Goal: Browse casually: Explore the website without a specific task or goal

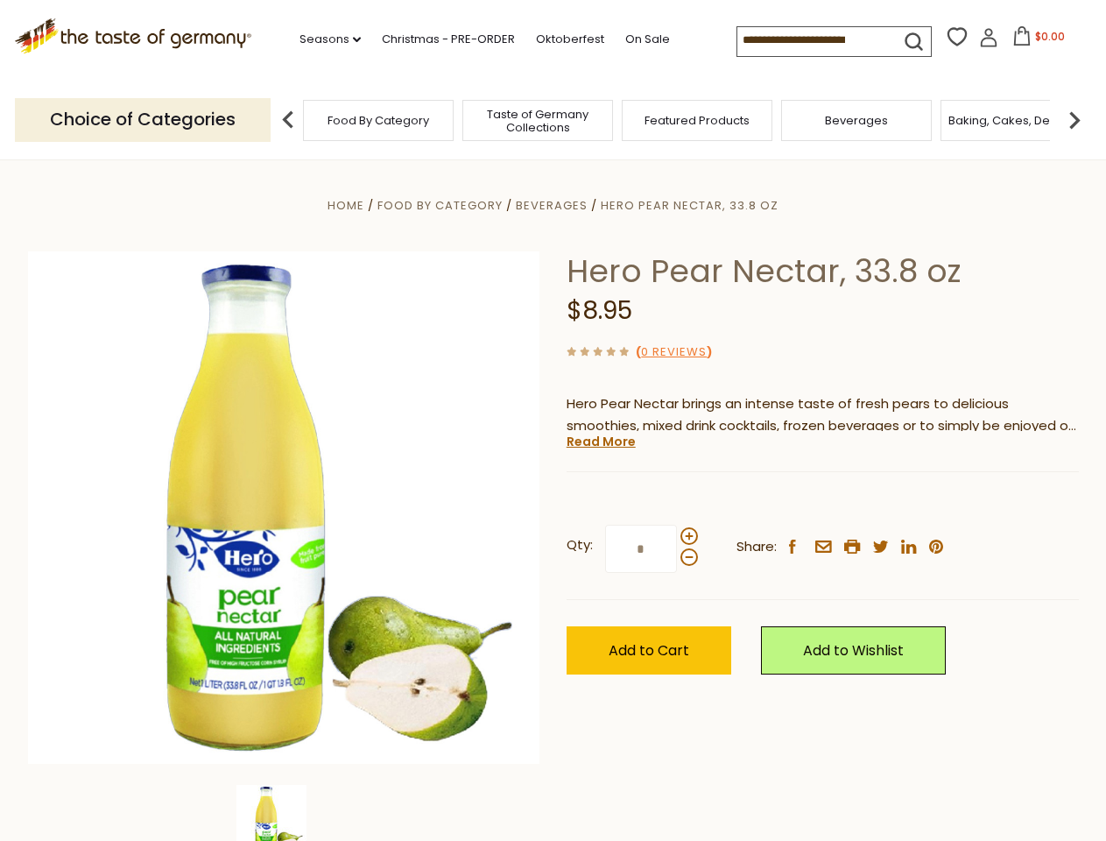
click at [553, 420] on div "Home Food By Category [GEOGRAPHIC_DATA] Hero Pear Nectar, 33.8 oz Hero Pear Nec…" at bounding box center [553, 531] width 1077 height 674
click at [323, 39] on link "Seasons dropdown_arrow" at bounding box center [329, 39] width 61 height 19
click at [813, 40] on input at bounding box center [811, 39] width 148 height 25
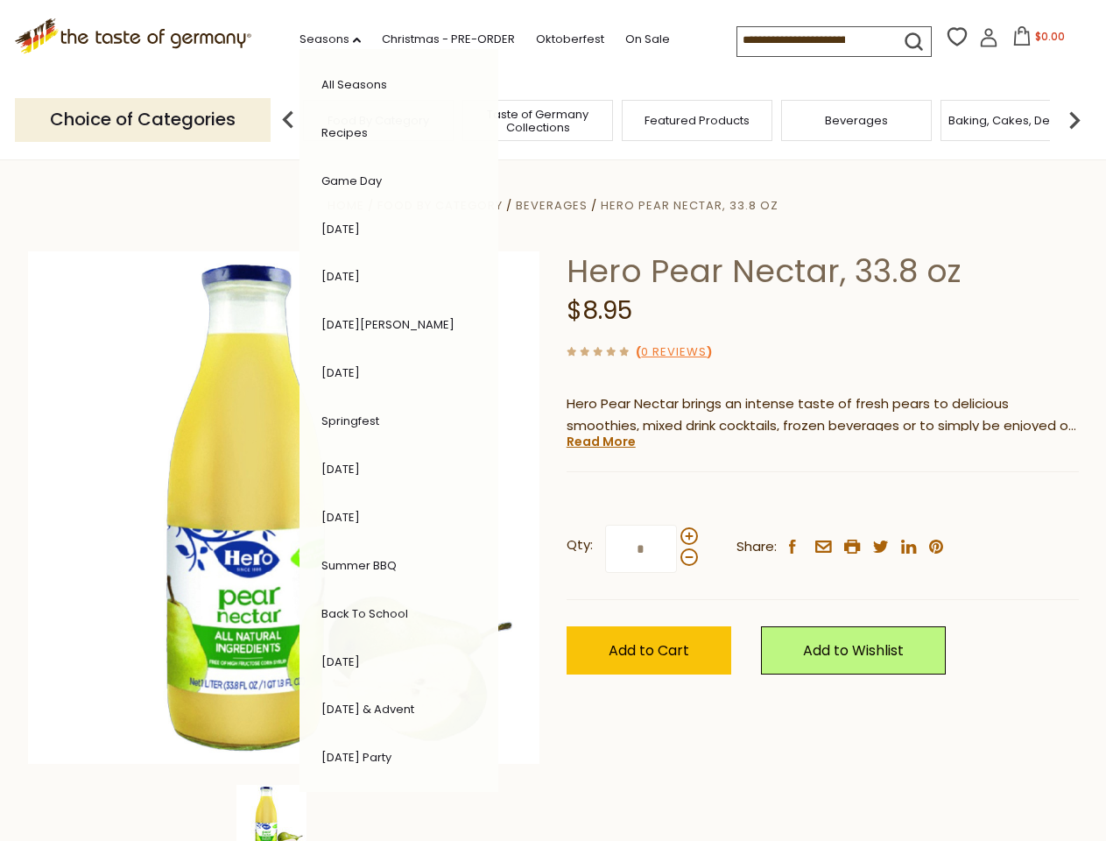
click at [1035, 41] on span "$0.00" at bounding box center [1050, 36] width 30 height 15
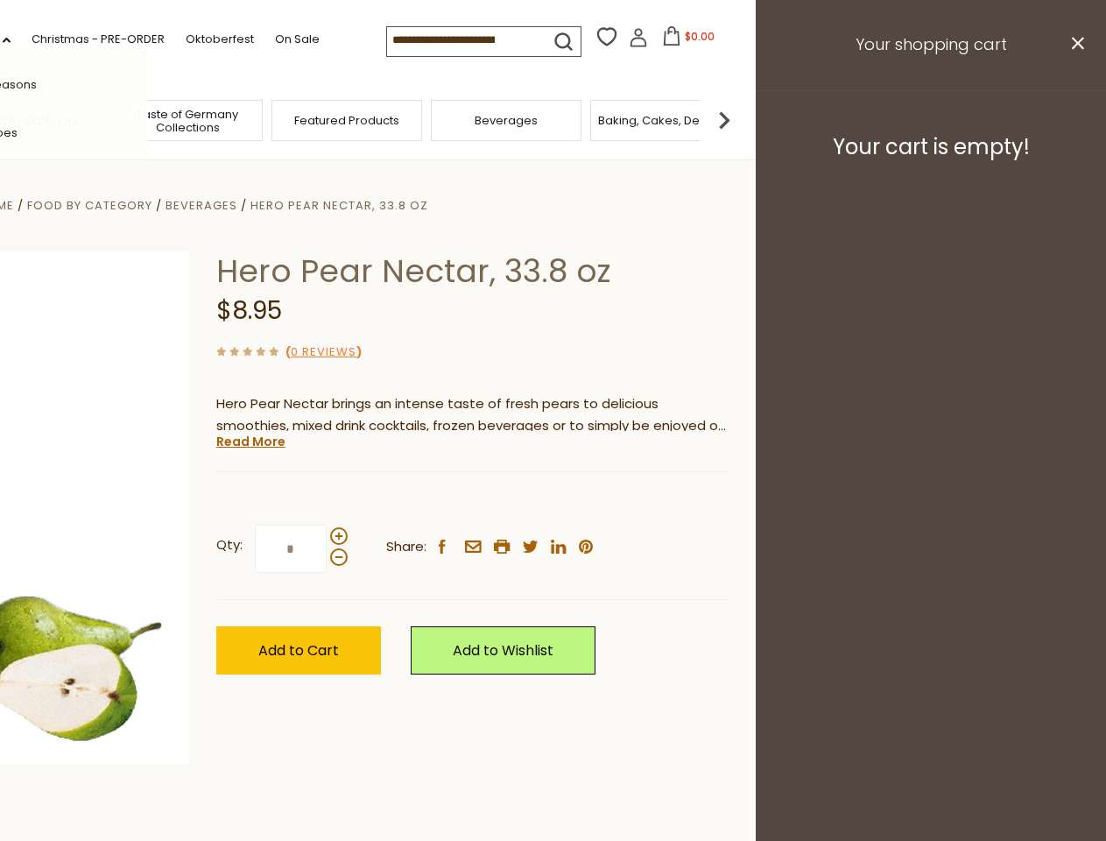
click at [148, 119] on div "All Seasons Recipes Game Day [DATE] [DATE] [DATE][PERSON_NAME] [DATE] Springfes…" at bounding box center [48, 420] width 199 height 743
click at [742, 119] on img at bounding box center [724, 119] width 35 height 35
click at [553, 500] on div "Qty: * Share: facebook email printer twitter linkedin pinterest" at bounding box center [472, 549] width 512 height 102
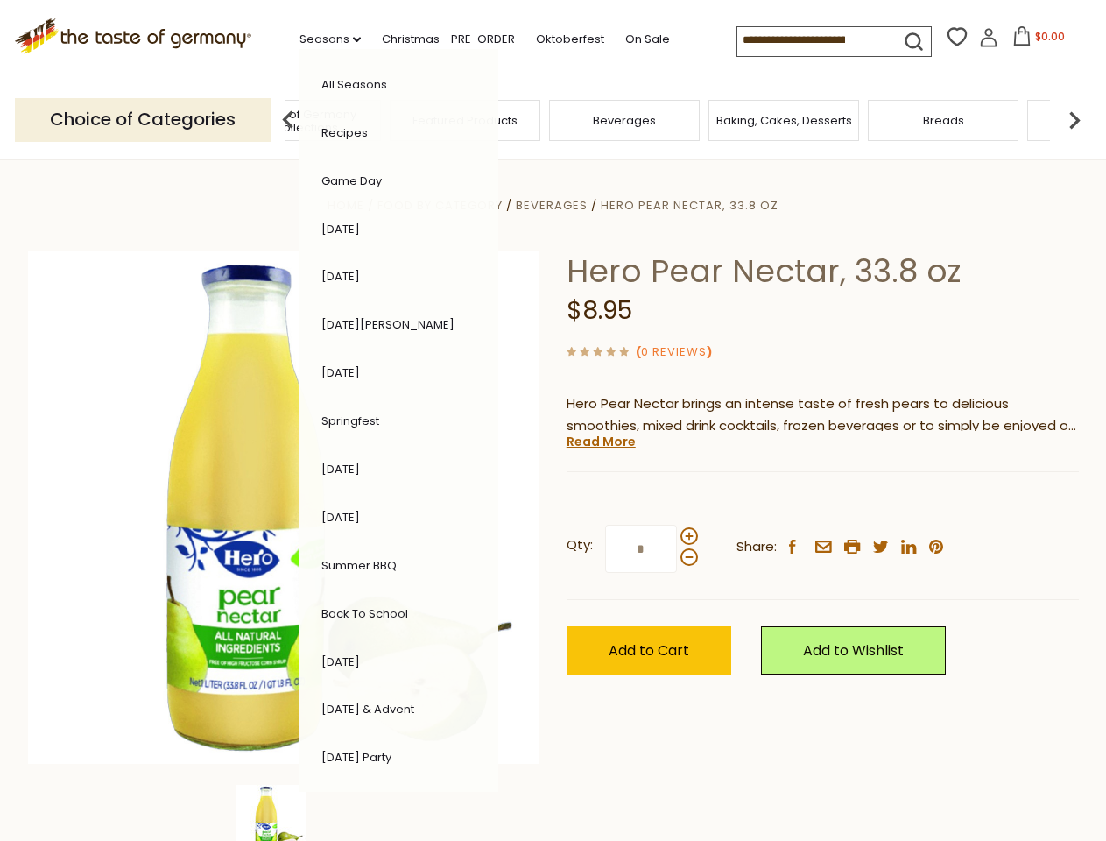
click at [284, 813] on img at bounding box center [271, 820] width 70 height 70
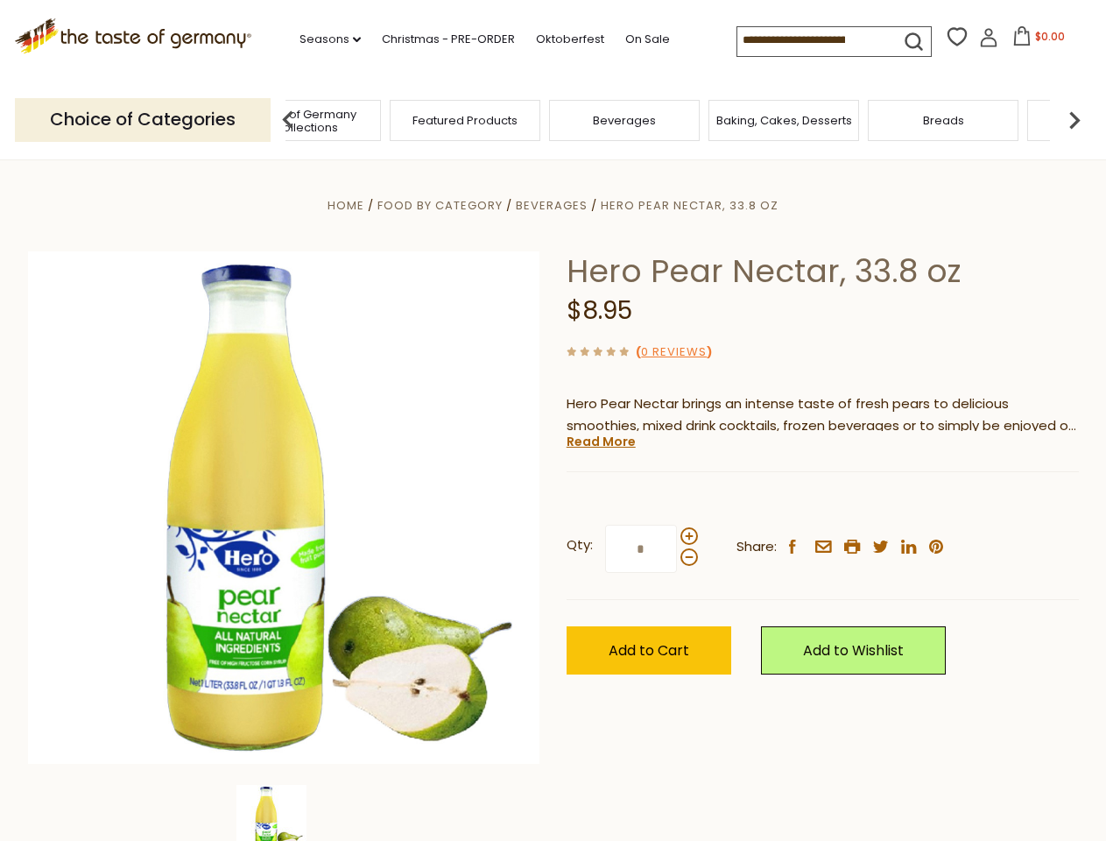
click at [284, 813] on img at bounding box center [271, 820] width 70 height 70
click at [600, 441] on link "Read More" at bounding box center [601, 442] width 69 height 18
